Goal: Task Accomplishment & Management: Manage account settings

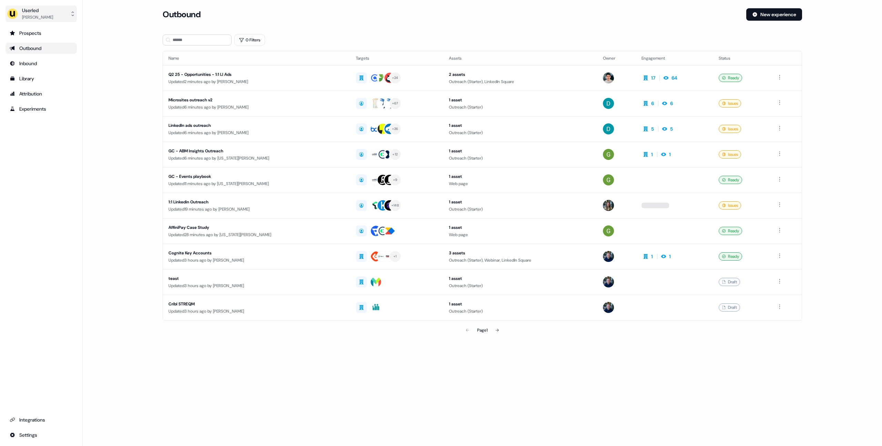
click at [54, 17] on button "Userled [PERSON_NAME]" at bounding box center [41, 14] width 71 height 17
click at [53, 31] on div "Impersonate (Admin)" at bounding box center [40, 32] width 65 height 12
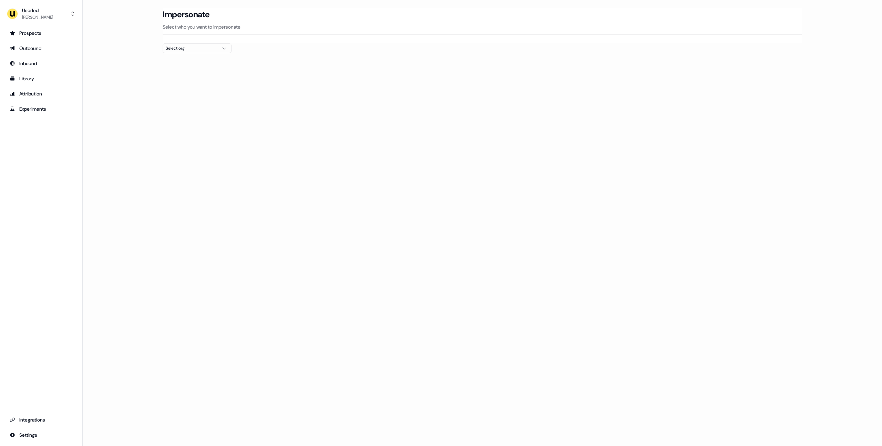
click at [190, 52] on button "Select org" at bounding box center [197, 48] width 69 height 10
click at [129, 67] on main "Loading... Impersonate Select who you want to impersonate Select org" at bounding box center [482, 43] width 799 height 70
click at [26, 44] on link "Outbound" at bounding box center [41, 48] width 71 height 11
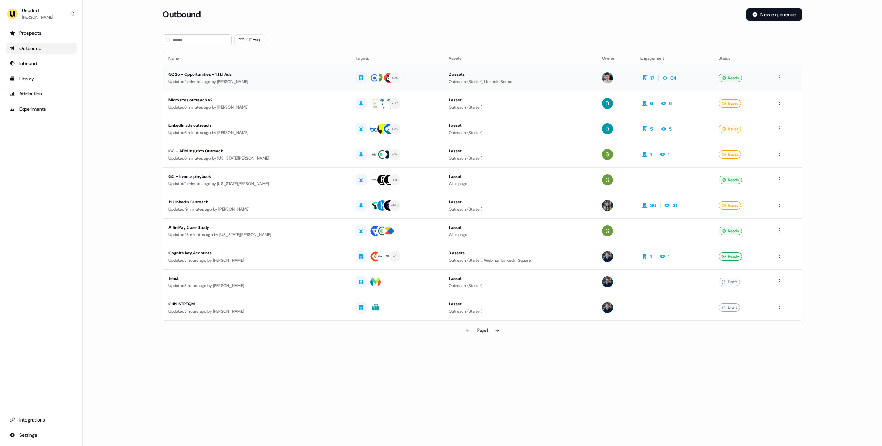
click at [235, 77] on div "Q2 25 - Opportunities - 1:1 LI Ads" at bounding box center [257, 74] width 176 height 7
click at [262, 262] on div "Updated 3 hours ago by [PERSON_NAME]" at bounding box center [257, 260] width 176 height 7
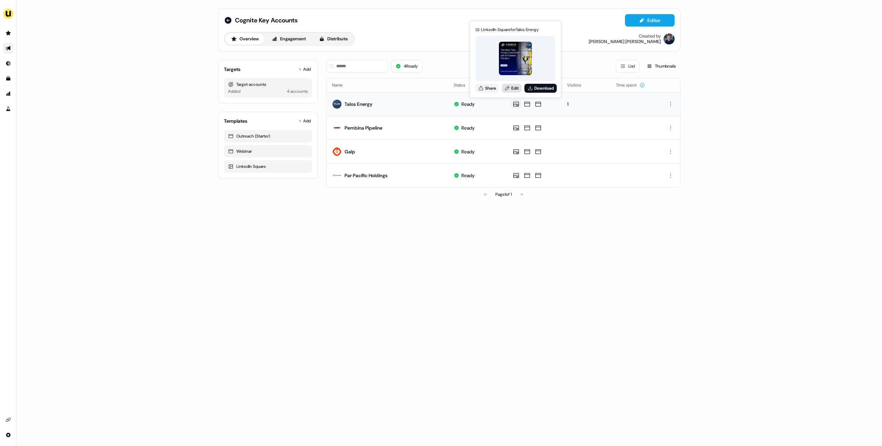
click at [511, 88] on link "Edit" at bounding box center [512, 88] width 20 height 9
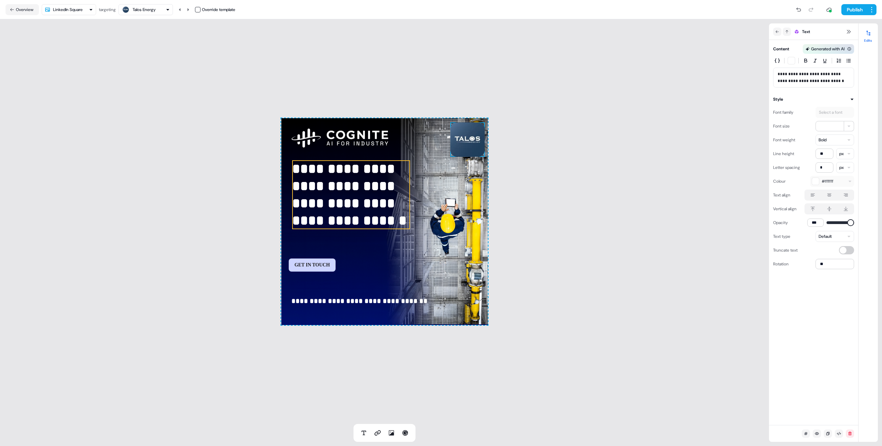
drag, startPoint x: 545, startPoint y: 77, endPoint x: 95, endPoint y: 34, distance: 452.1
click at [545, 77] on div "**********" at bounding box center [384, 221] width 769 height 405
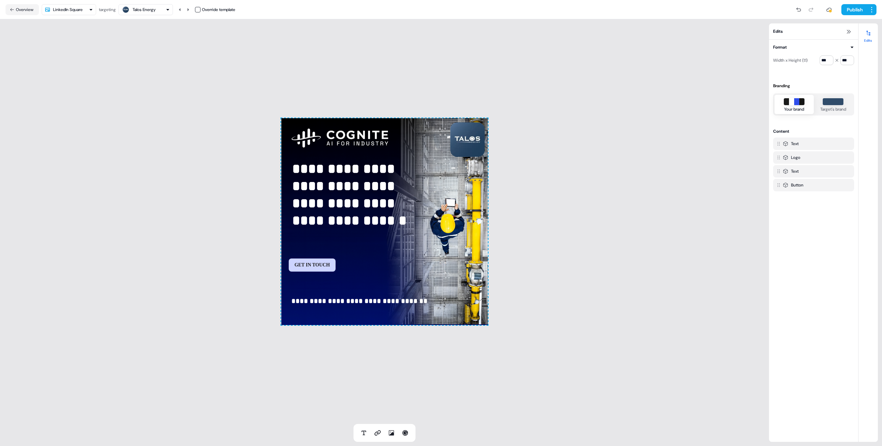
drag, startPoint x: 20, startPoint y: 7, endPoint x: 30, endPoint y: 17, distance: 14.1
click at [20, 7] on button "Overview" at bounding box center [22, 9] width 33 height 11
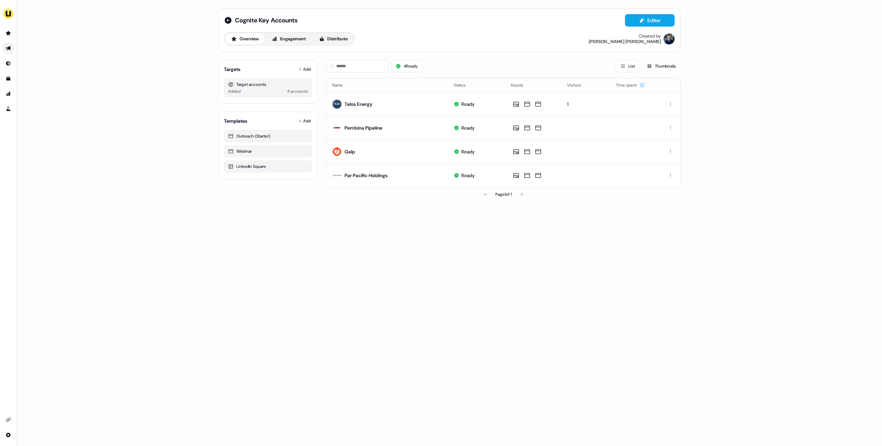
drag, startPoint x: 167, startPoint y: 161, endPoint x: 146, endPoint y: 148, distance: 25.5
click at [160, 157] on div "Cognite Key Accounts Editor Overview Engagement Distribute Created by [PERSON_N…" at bounding box center [450, 223] width 866 height 446
click at [7, 14] on img "side nav menu" at bounding box center [8, 13] width 11 height 11
click at [14, 29] on div "Impersonate (Admin)" at bounding box center [35, 32] width 65 height 12
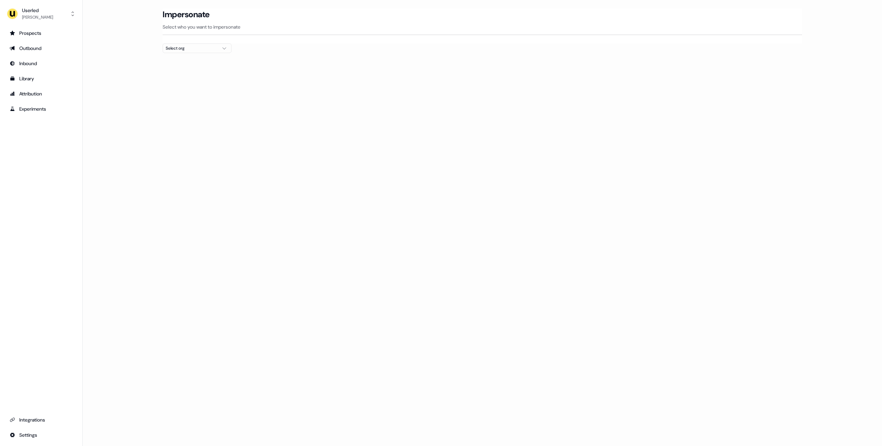
click at [185, 47] on div "Select org" at bounding box center [192, 48] width 52 height 7
type input "*******"
click at [169, 73] on div "ADvendio" at bounding box center [197, 73] width 68 height 11
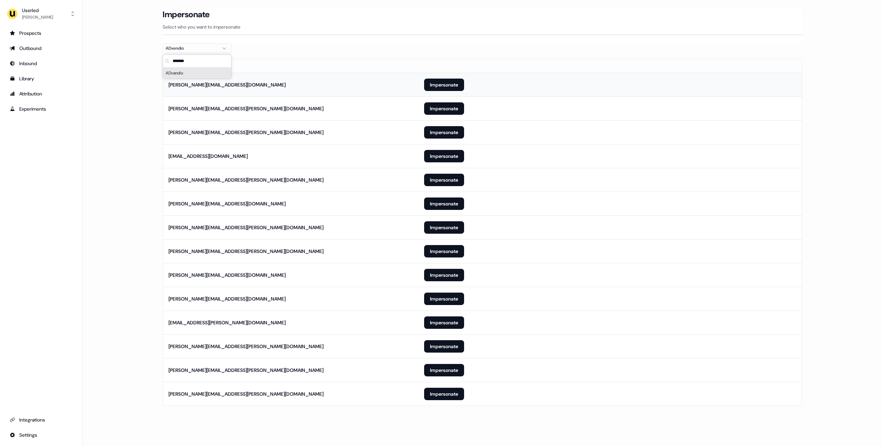
drag, startPoint x: 143, startPoint y: 73, endPoint x: 189, endPoint y: 90, distance: 48.8
click at [143, 73] on main "Loading... Impersonate Select who you want to impersonate ADvendio Email [PERSO…" at bounding box center [482, 216] width 799 height 417
click at [436, 371] on button "Impersonate" at bounding box center [444, 370] width 40 height 12
